Goal: Task Accomplishment & Management: Use online tool/utility

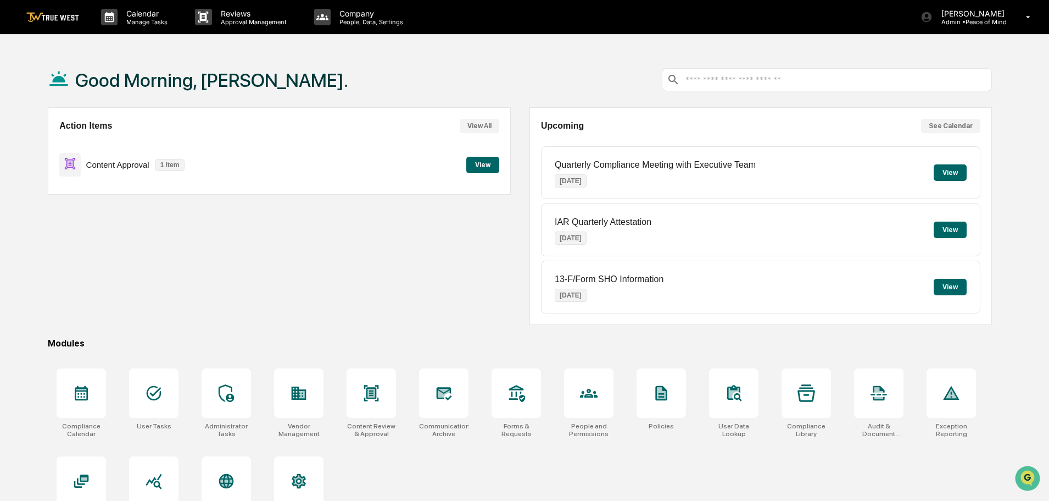
click at [479, 162] on button "View" at bounding box center [482, 165] width 33 height 16
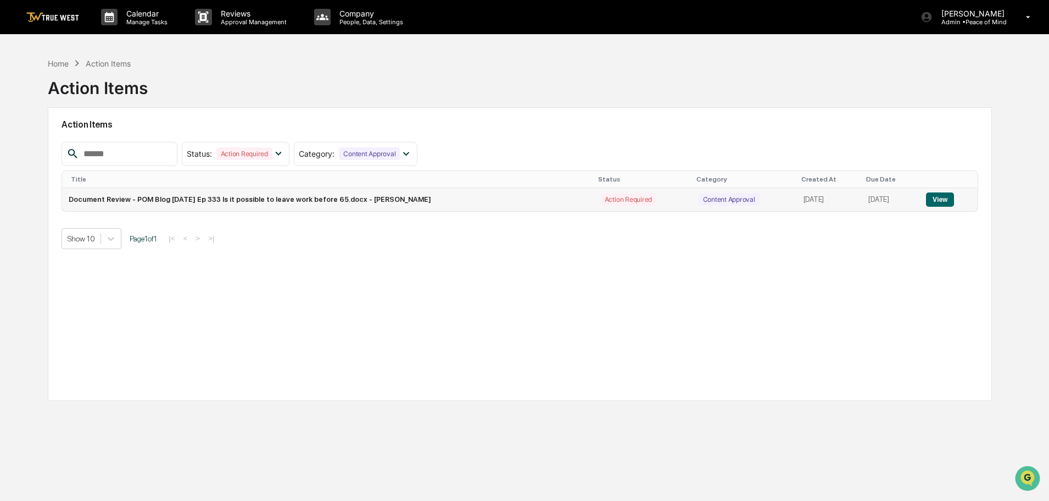
click at [947, 202] on button "View" at bounding box center [940, 199] width 28 height 14
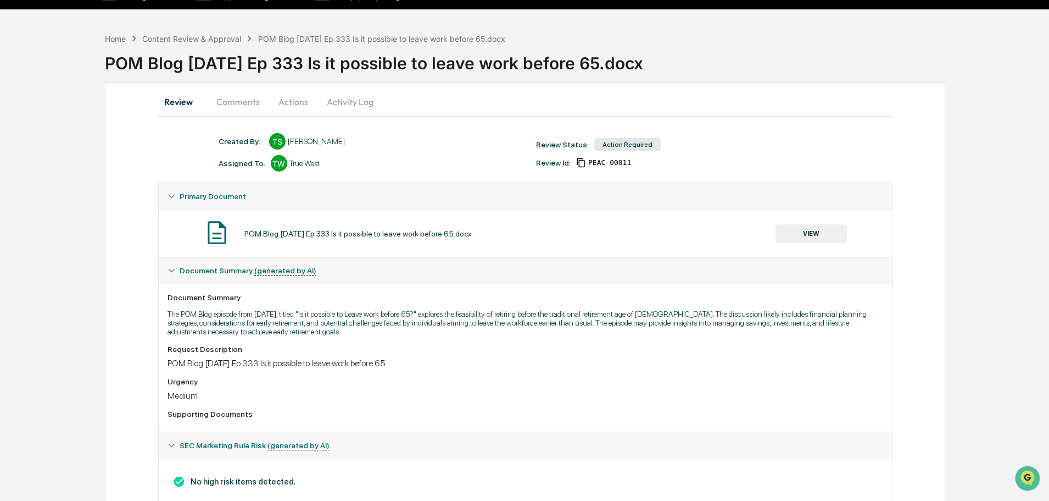
scroll to position [57, 0]
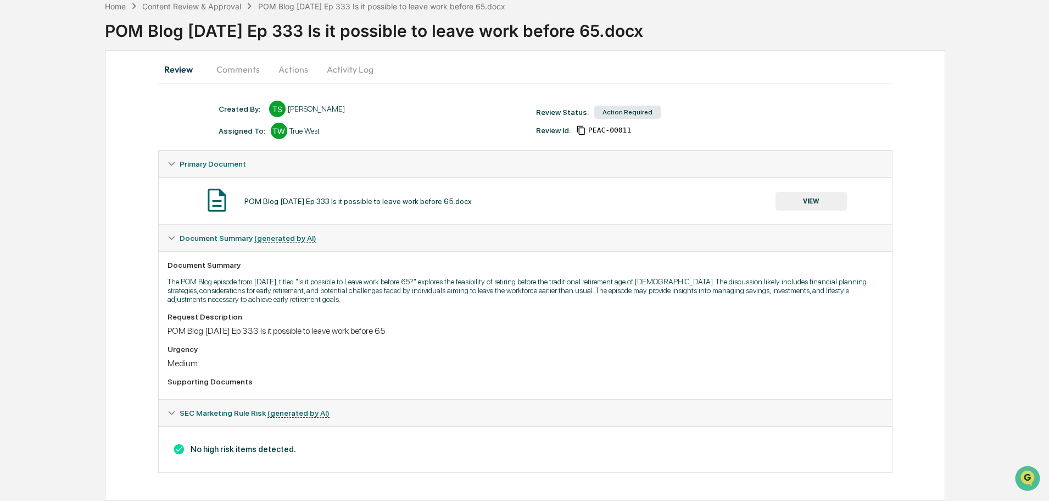
click at [291, 70] on button "Actions" at bounding box center [293, 69] width 49 height 26
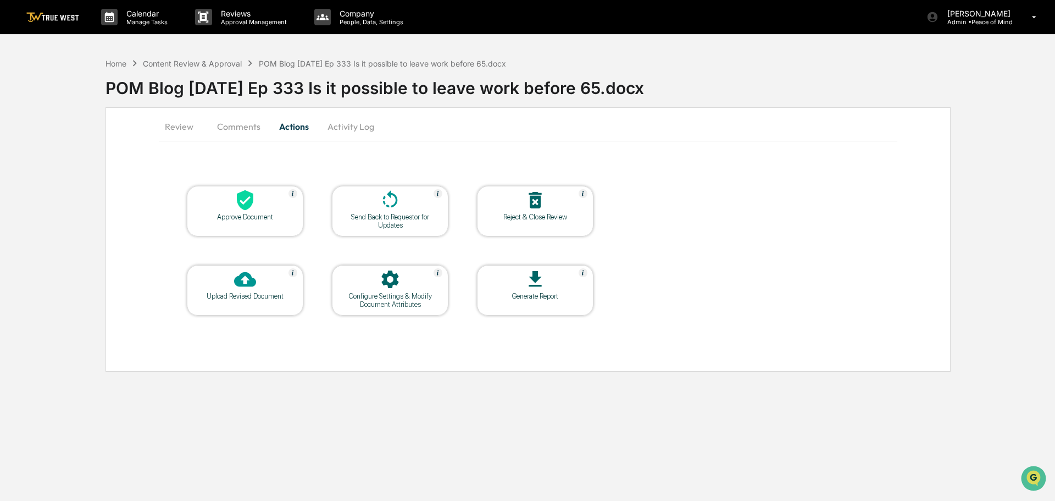
click at [243, 207] on icon at bounding box center [245, 200] width 16 height 20
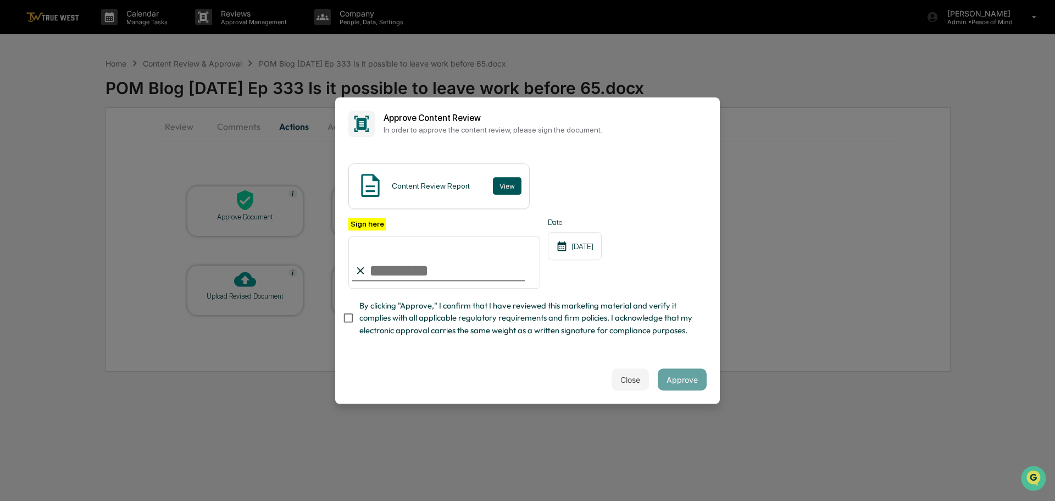
click at [509, 184] on button "View" at bounding box center [507, 186] width 29 height 18
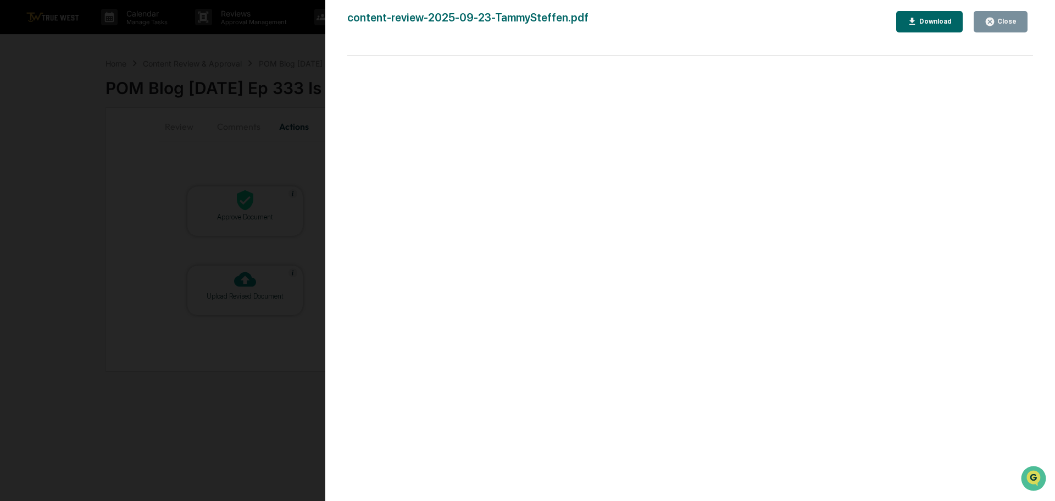
click at [154, 119] on div "Version History [DATE] 04:08 PM [PERSON_NAME] content-review-2025-09-23-TammySt…" at bounding box center [527, 250] width 1055 height 501
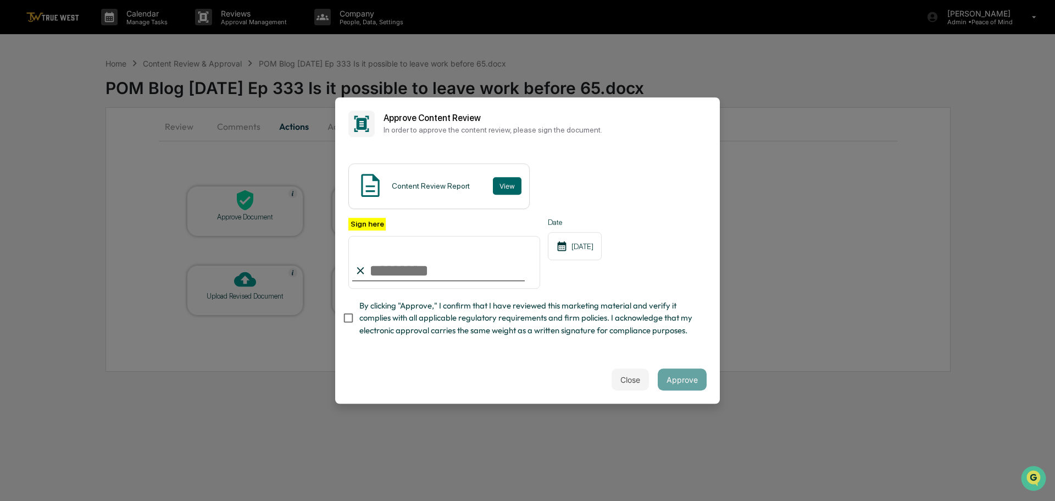
click at [447, 271] on input "Sign here" at bounding box center [444, 262] width 192 height 53
type input "**********"
click at [681, 377] on button "Approve" at bounding box center [682, 379] width 49 height 22
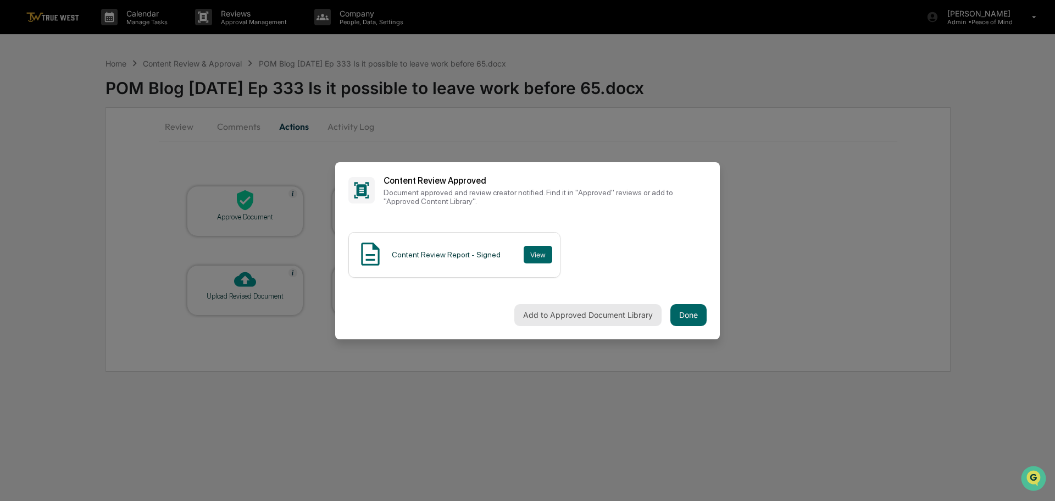
click at [591, 315] on button "Add to Approved Document Library" at bounding box center [587, 315] width 147 height 22
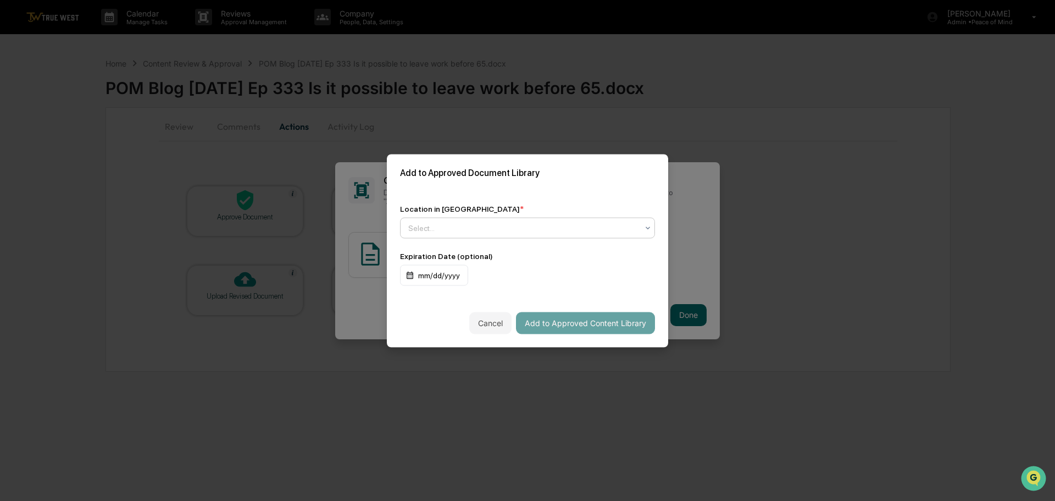
click at [513, 228] on div at bounding box center [523, 227] width 230 height 11
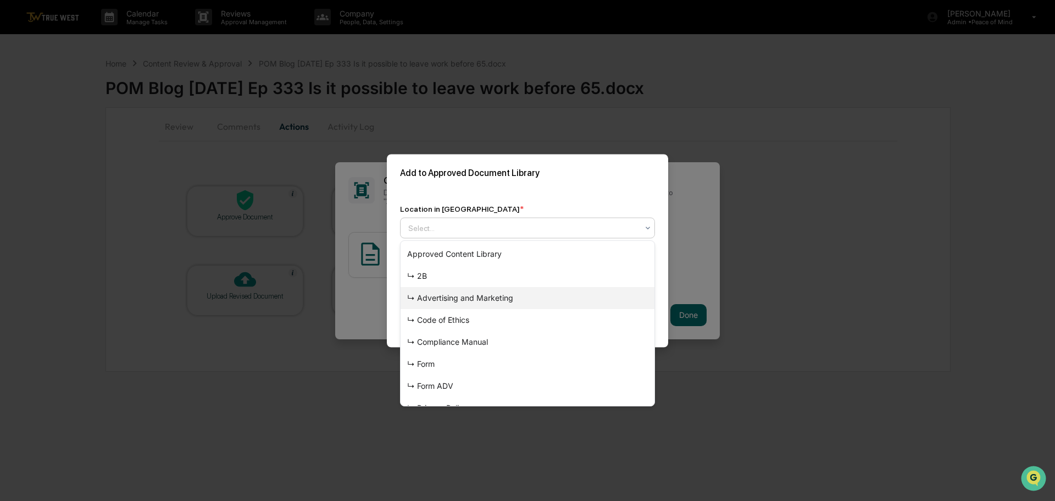
click at [501, 295] on div "↳ Advertising and Marketing" at bounding box center [528, 298] width 254 height 22
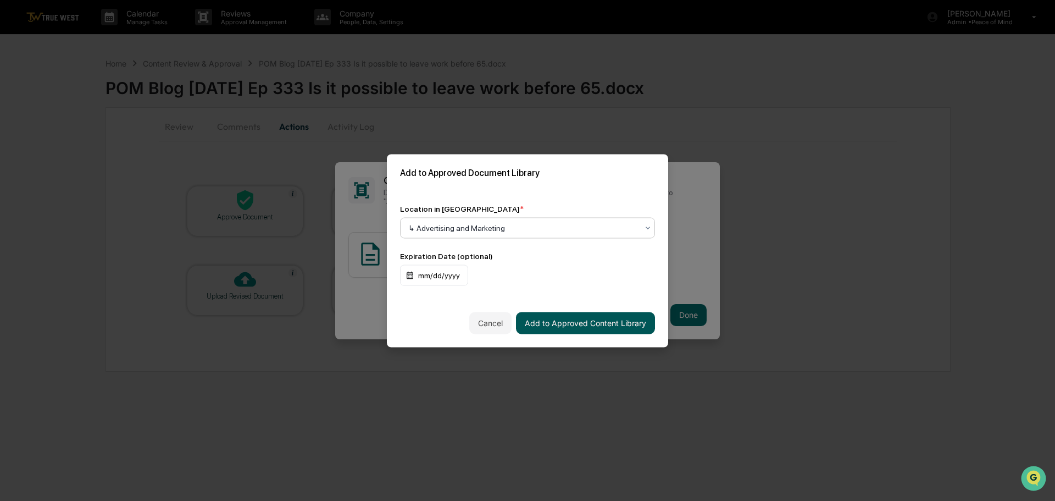
click at [581, 322] on button "Add to Approved Content Library" at bounding box center [585, 323] width 139 height 22
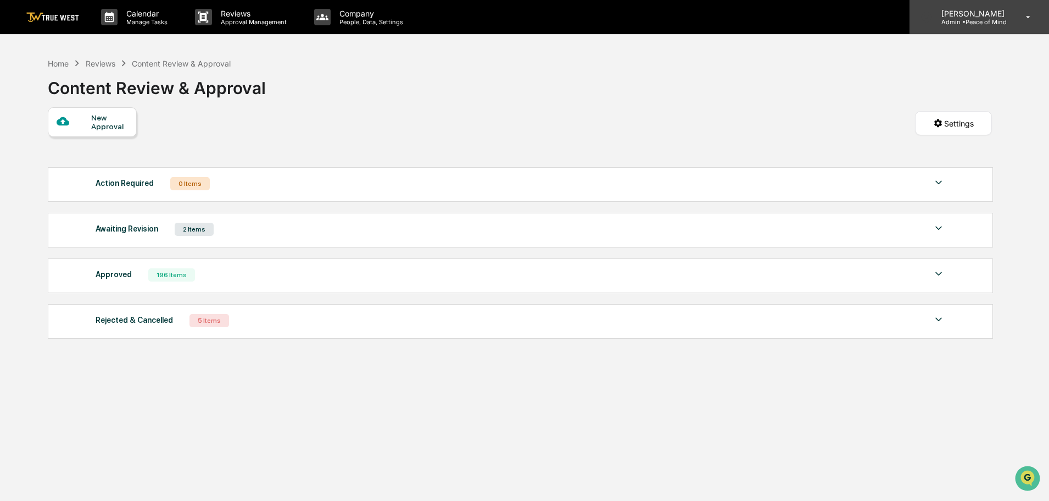
click at [964, 23] on p "Admin • Peace of Mind" at bounding box center [971, 22] width 77 height 8
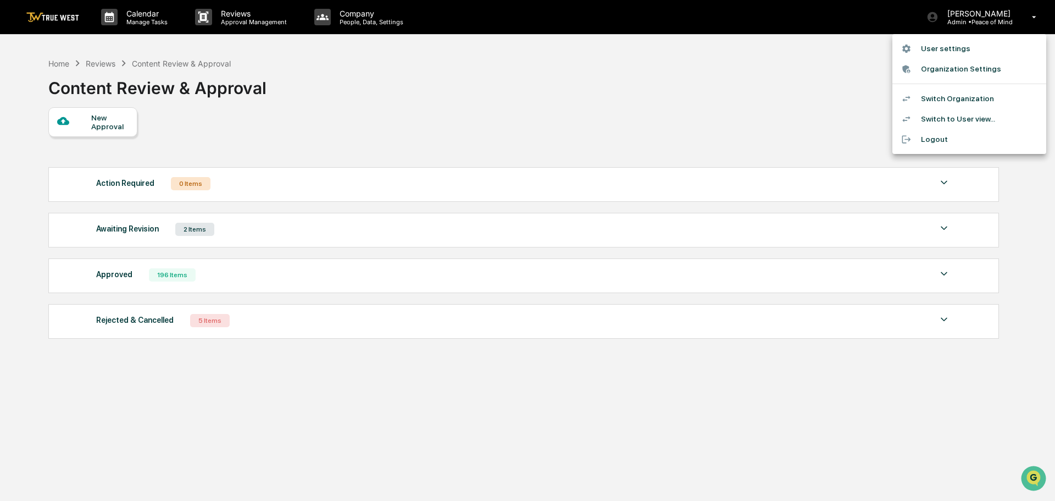
click at [941, 97] on li "Switch Organization" at bounding box center [969, 98] width 154 height 20
